Goal: Task Accomplishment & Management: Complete application form

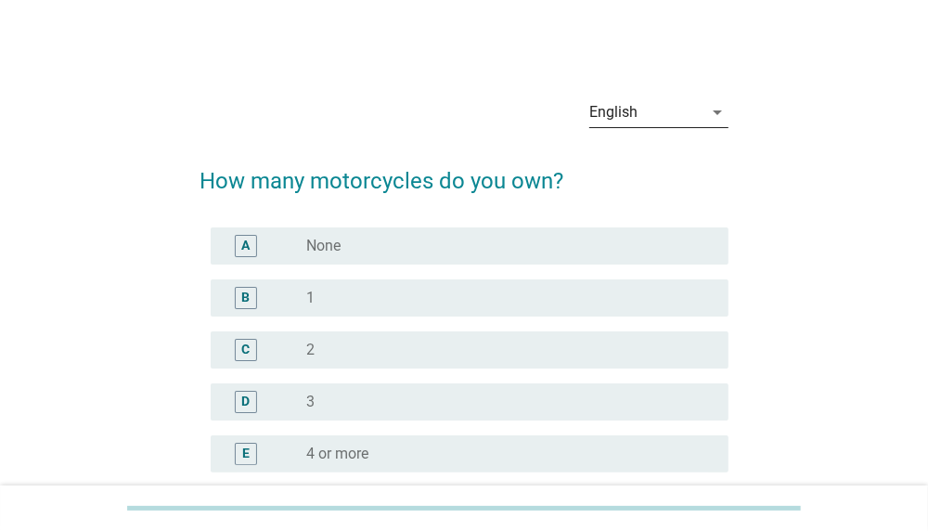
click at [646, 111] on div "English" at bounding box center [645, 112] width 113 height 30
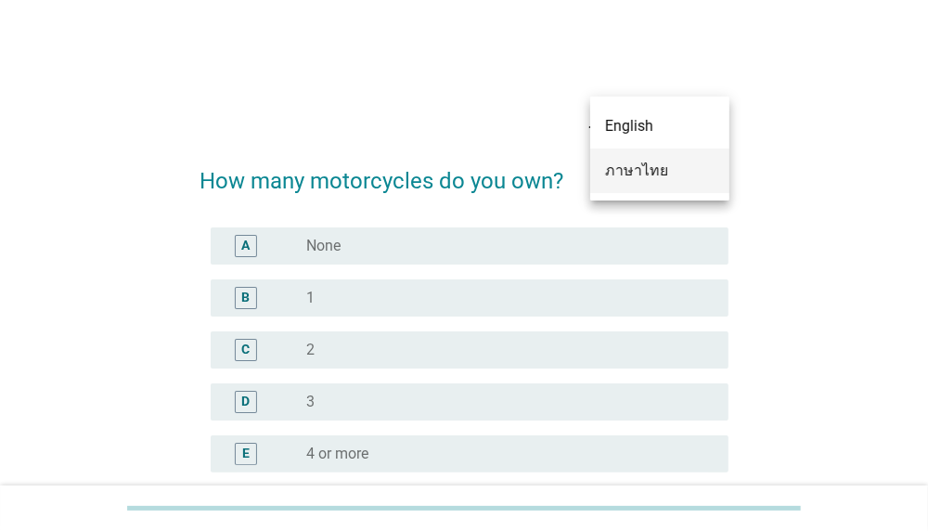
click at [632, 168] on div "ภาษาไทย" at bounding box center [659, 171] width 109 height 22
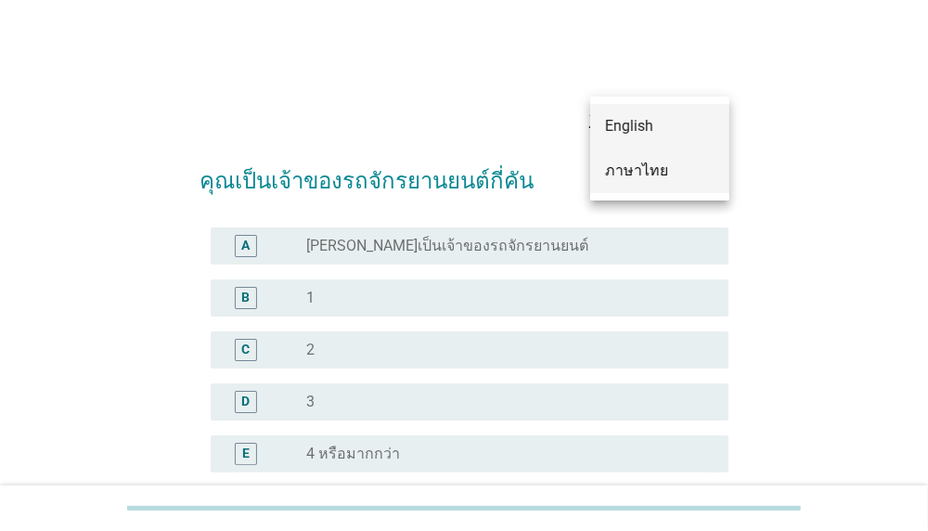
click at [622, 166] on div "ภาษาไทย" at bounding box center [659, 171] width 109 height 22
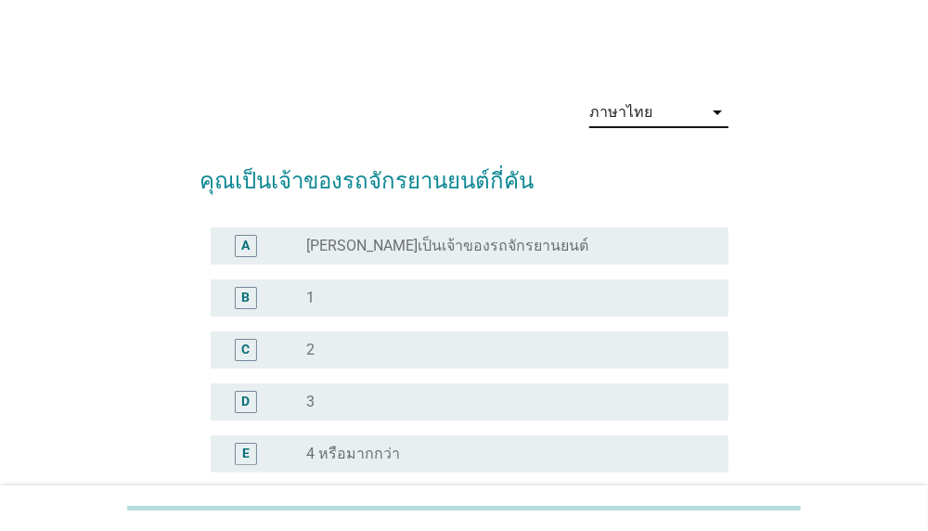
click at [378, 92] on div "ภาษาไทย arrow_drop_down" at bounding box center [464, 114] width 530 height 63
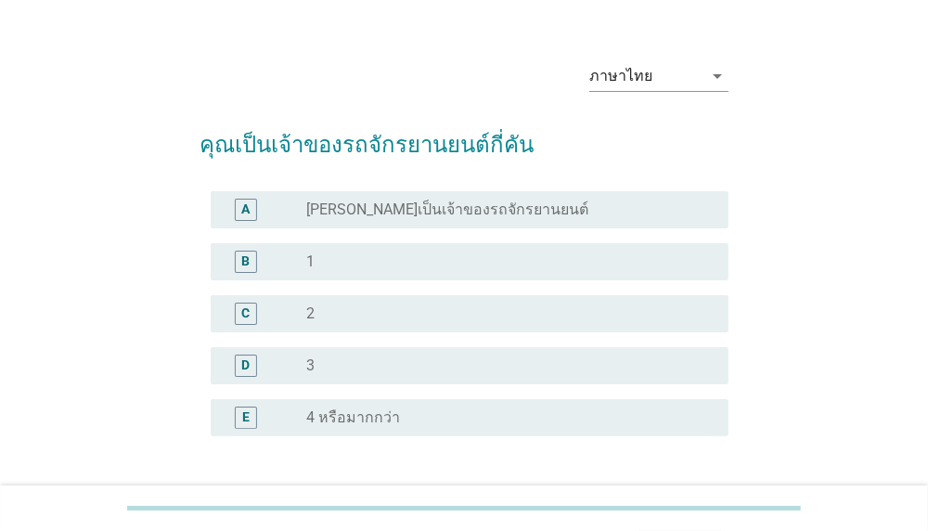
scroll to position [73, 0]
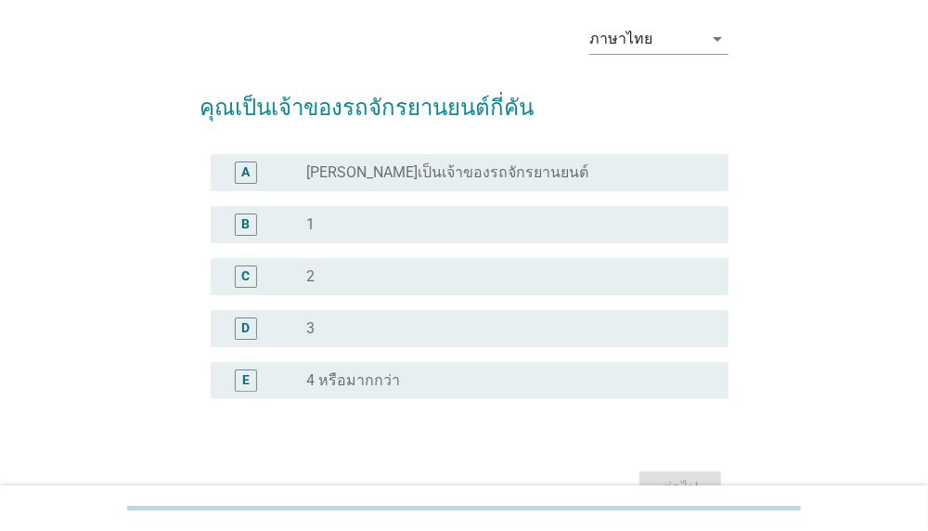
click at [374, 219] on div "radio_button_unchecked 1" at bounding box center [502, 224] width 392 height 19
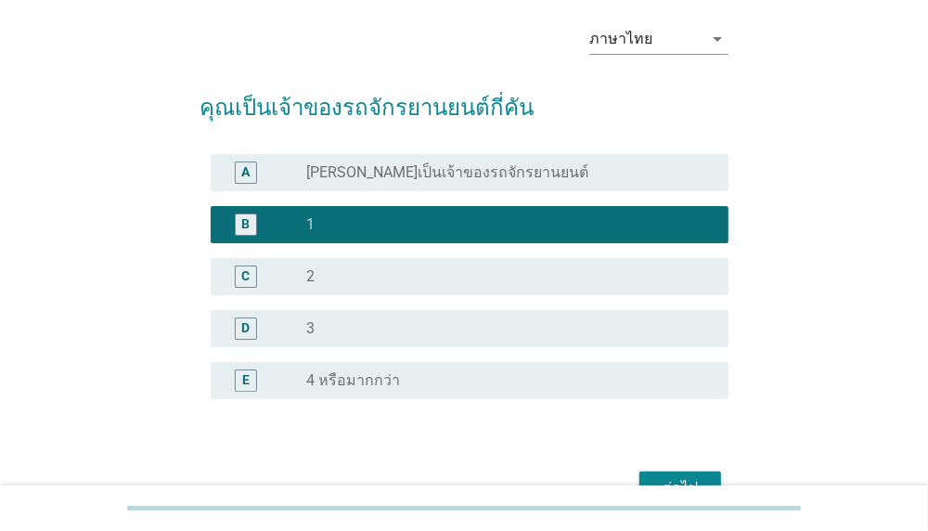
click at [657, 479] on div "ต่อไป" at bounding box center [680, 488] width 52 height 22
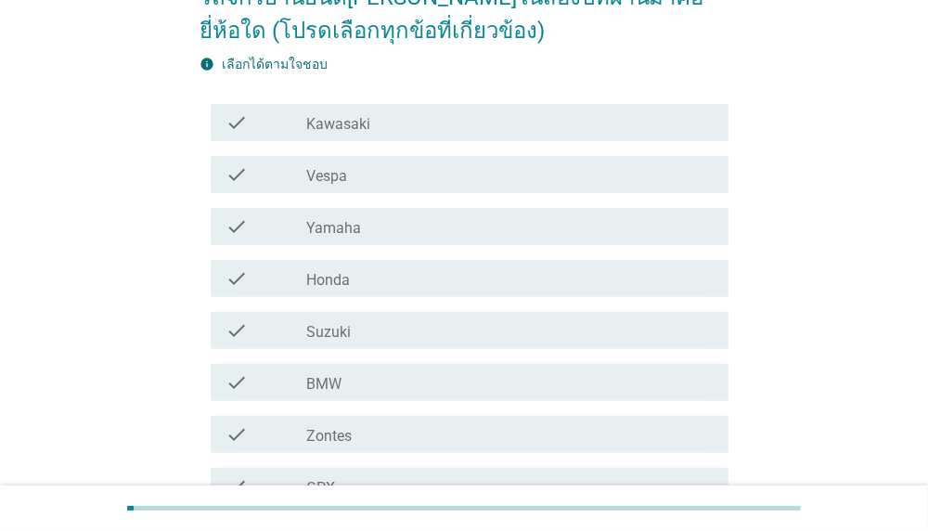
scroll to position [185, 0]
click at [340, 218] on label "Yamaha" at bounding box center [333, 227] width 55 height 19
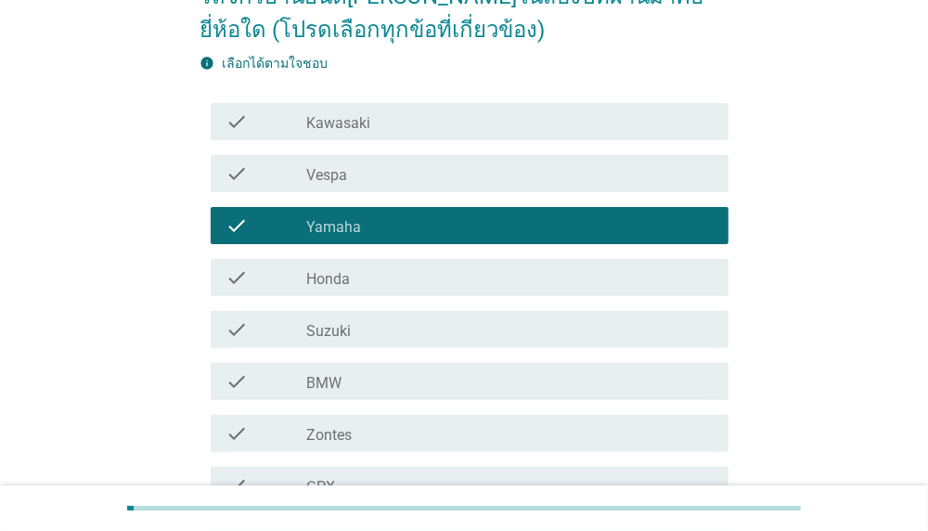
click at [840, 237] on div "ภาษาไทย arrow_drop_down รถจักรยานยนต์[PERSON_NAME]ในสองปีที่ผ่านมาคือยี่ห้อใด (…" at bounding box center [464, 297] width 839 height 828
click at [618, 274] on div "check_box_outline_blank Honda" at bounding box center [509, 277] width 407 height 22
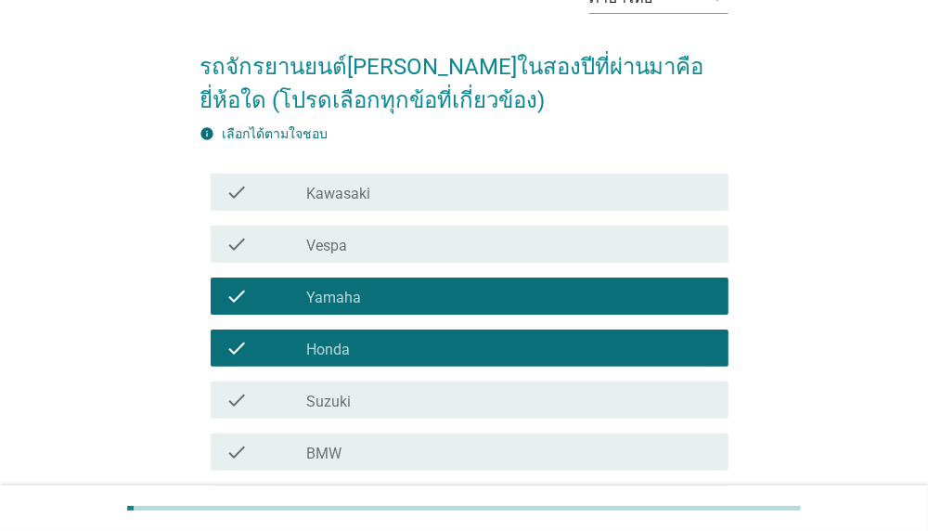
scroll to position [110, 0]
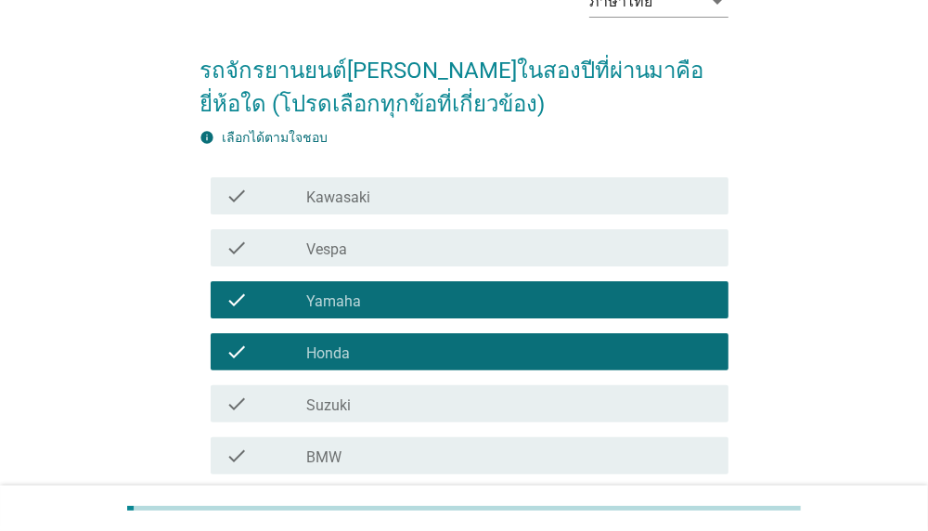
click at [570, 346] on div "check_box_outline_blank Honda" at bounding box center [509, 351] width 407 height 22
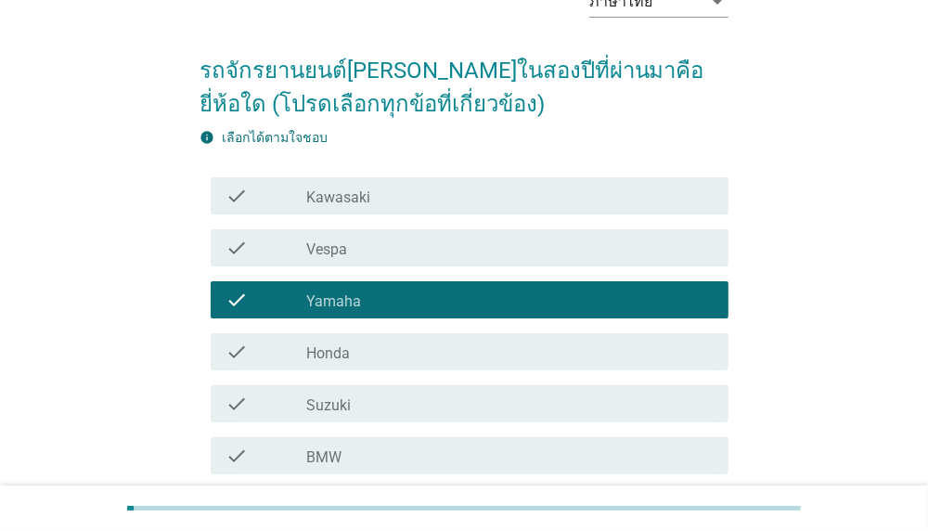
click at [806, 303] on div "ภาษาไทย arrow_drop_down รถจักรยานยนต์[PERSON_NAME]ในสองปีที่ผ่านมาคือยี่ห้อใด (…" at bounding box center [464, 371] width 839 height 828
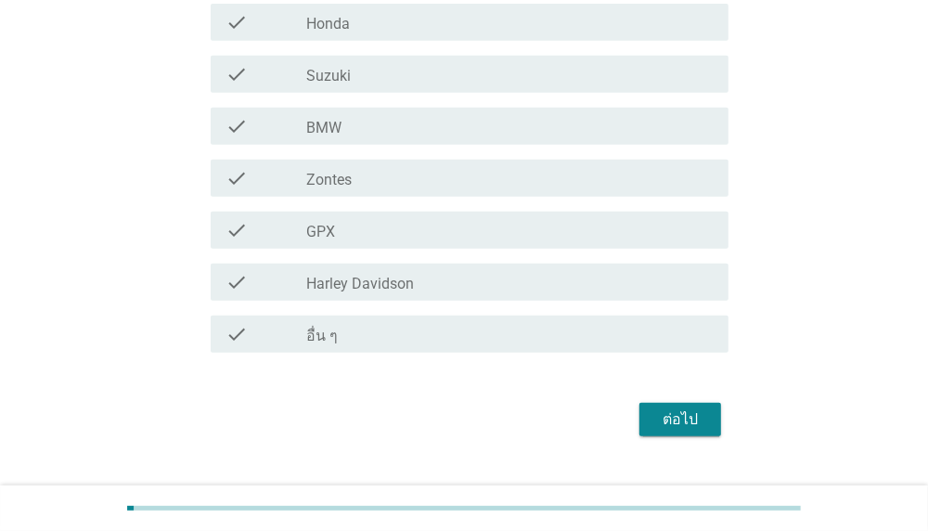
scroll to position [477, 0]
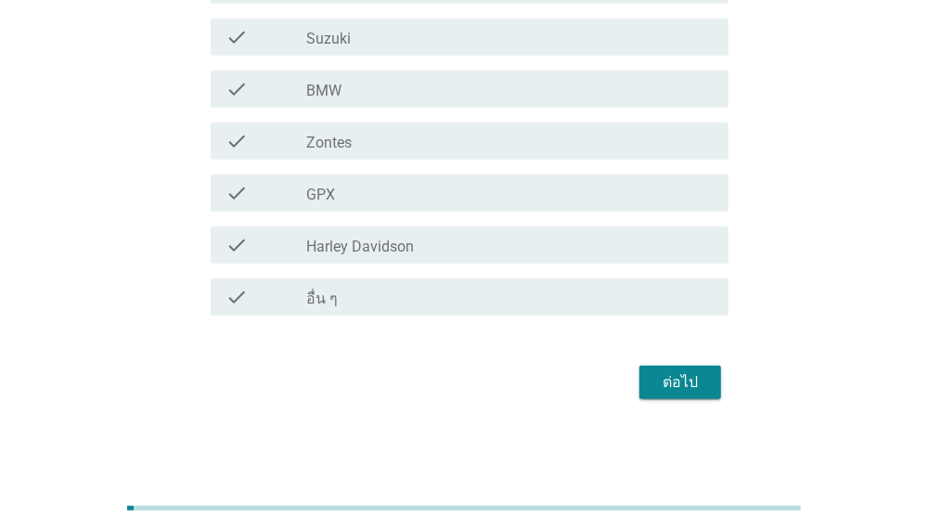
click at [653, 380] on button "ต่อไป" at bounding box center [680, 382] width 82 height 33
